Goal: Use online tool/utility: Utilize a website feature to perform a specific function

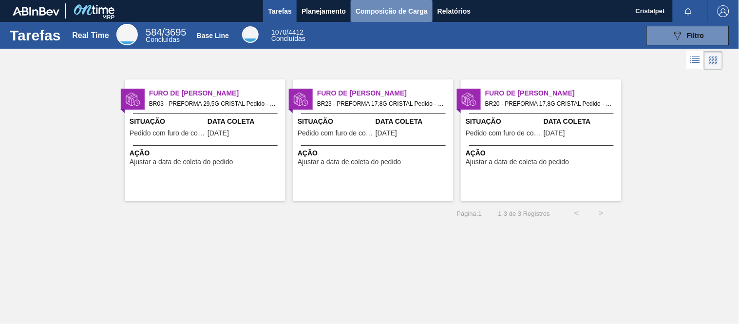
click at [392, 8] on span "Composição de Carga" at bounding box center [392, 11] width 72 height 12
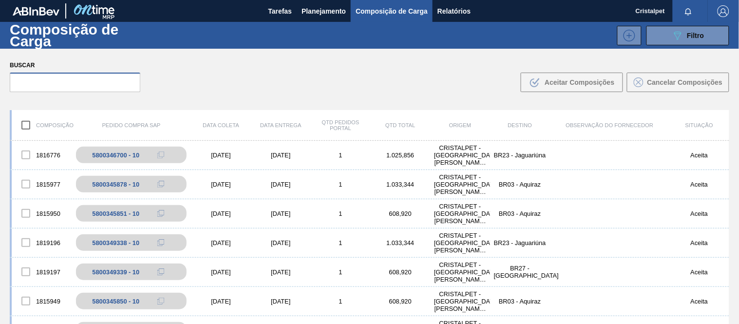
click at [56, 84] on input "text" at bounding box center [75, 82] width 131 height 19
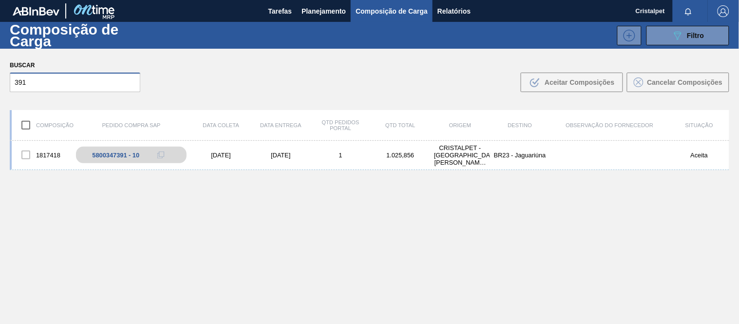
drag, startPoint x: 33, startPoint y: 16, endPoint x: 10, endPoint y: 6, distance: 24.7
click at [10, 6] on main "Tarefas Planejamento Composição de Carga Relatórios Cristalpet Marcar todas com…" at bounding box center [369, 162] width 739 height 324
type input "438"
click at [228, 157] on div "[DATE]" at bounding box center [221, 155] width 60 height 7
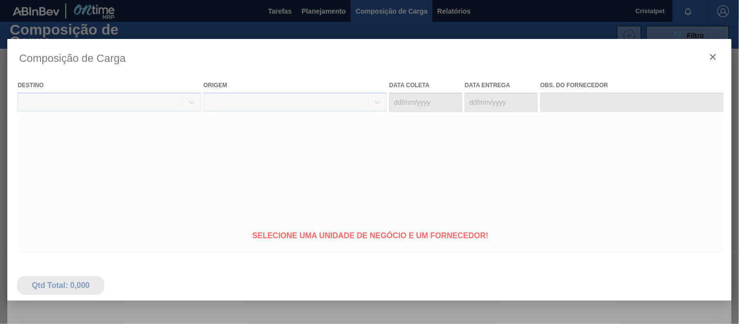
type coleta "[DATE]"
type entrega "[DATE]"
